Goal: Consume media (video, audio)

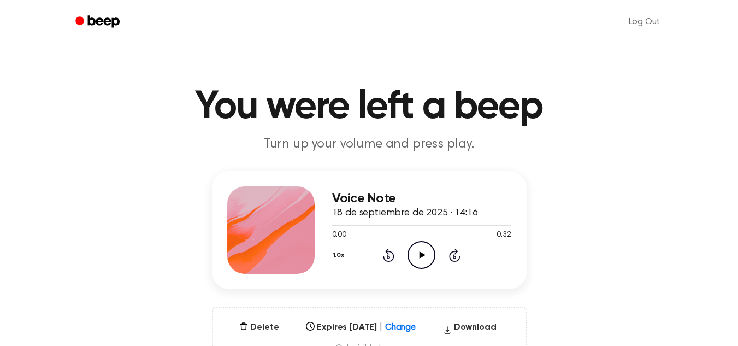
click at [423, 254] on icon at bounding box center [423, 254] width 6 height 7
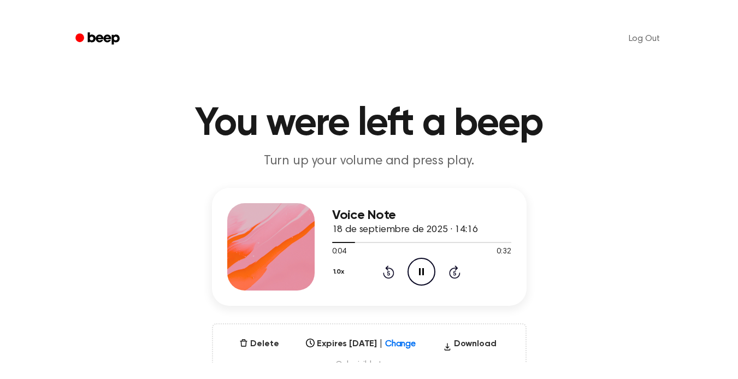
scroll to position [15, 0]
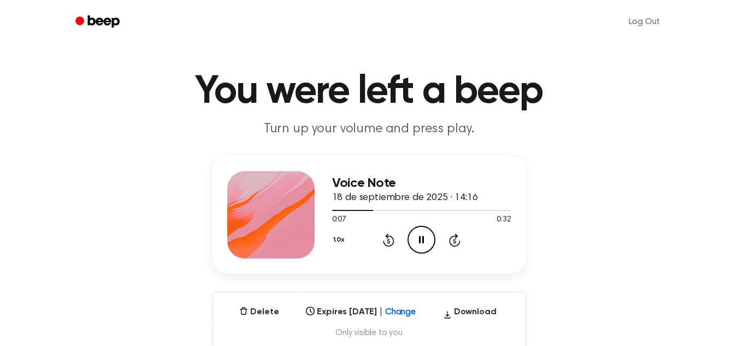
click at [420, 242] on icon at bounding box center [421, 239] width 5 height 7
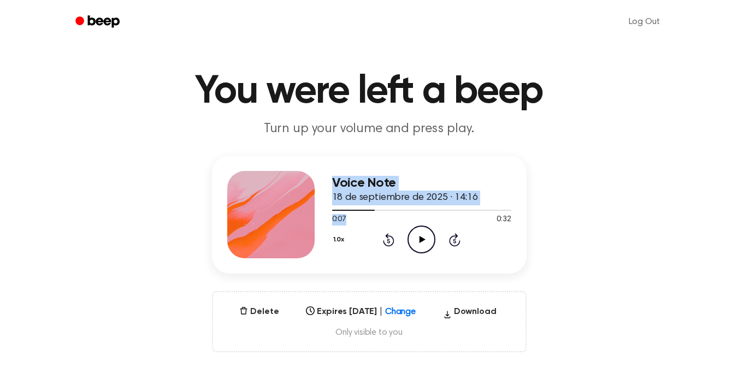
drag, startPoint x: 366, startPoint y: 215, endPoint x: 286, endPoint y: 232, distance: 81.7
click at [286, 232] on div "Voice Note 18 de septiembre de 2025 · 14:16 0:07 0:32 Your browser does not sup…" at bounding box center [369, 215] width 315 height 118
click at [259, 310] on button "Delete" at bounding box center [259, 312] width 48 height 13
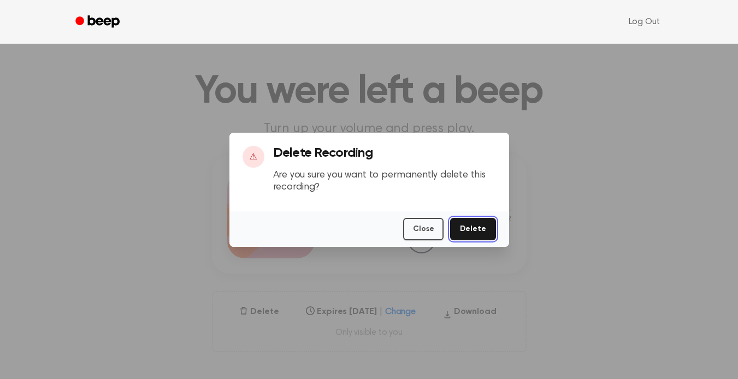
click at [467, 225] on button "Delete" at bounding box center [472, 229] width 45 height 22
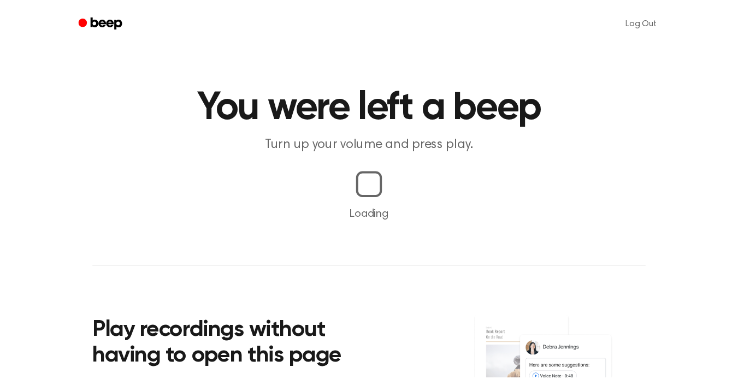
scroll to position [15, 0]
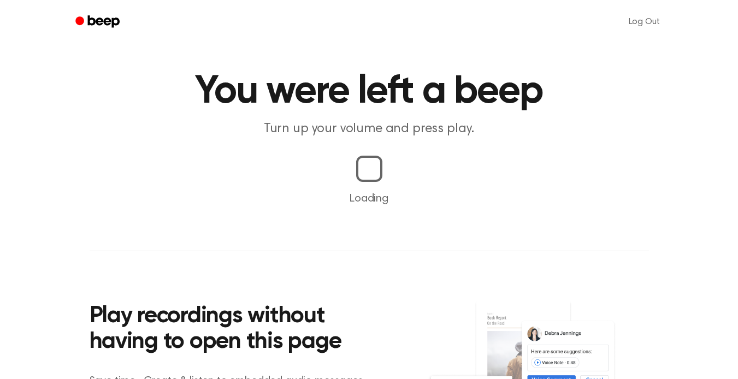
click at [470, 339] on img at bounding box center [537, 374] width 221 height 147
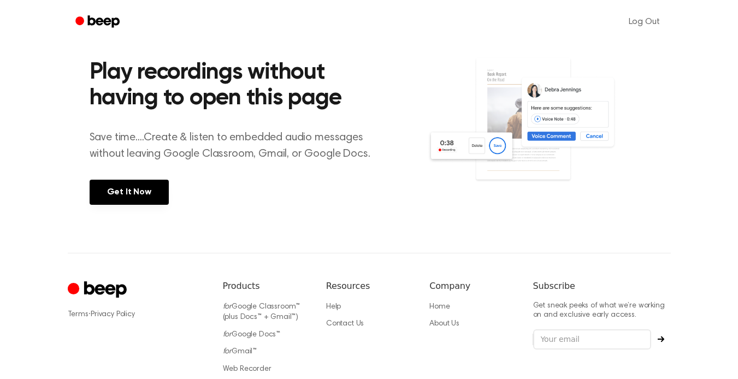
scroll to position [268, 0]
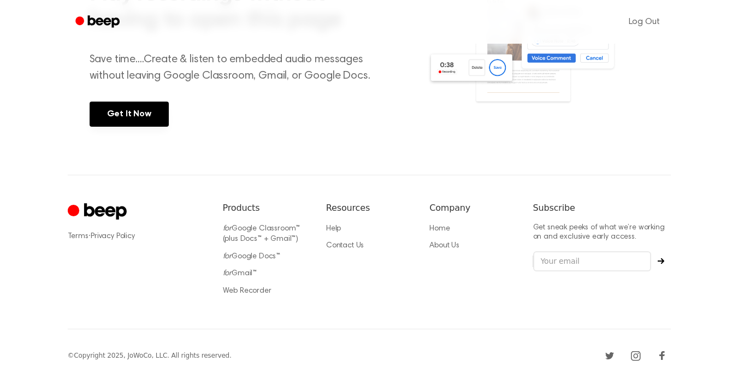
click at [99, 227] on div "Terms · Privacy Policy" at bounding box center [137, 253] width 138 height 102
click at [153, 112] on link "Get It Now" at bounding box center [129, 114] width 79 height 25
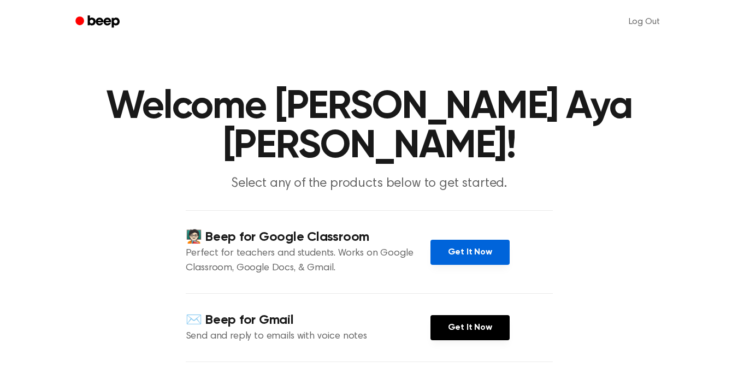
click at [474, 240] on link "Get It Now" at bounding box center [470, 252] width 79 height 25
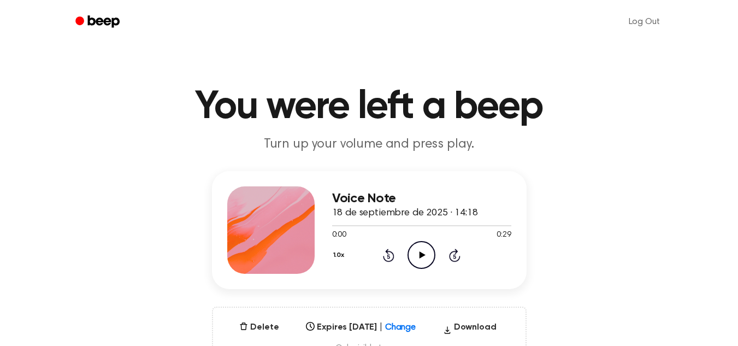
click at [425, 253] on icon "Play Audio" at bounding box center [422, 255] width 28 height 28
click at [425, 253] on icon "Pause Audio" at bounding box center [422, 255] width 28 height 28
click at [425, 253] on icon "Play Audio" at bounding box center [422, 255] width 28 height 28
click at [419, 255] on icon at bounding box center [421, 254] width 5 height 7
